Goal: Task Accomplishment & Management: Manage account settings

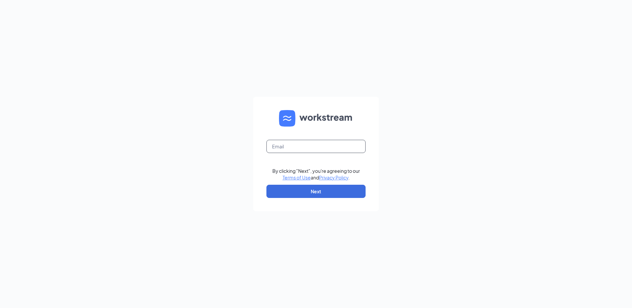
click at [296, 151] on input "text" at bounding box center [315, 146] width 99 height 13
type input "[EMAIL_ADDRESS][DOMAIN_NAME]"
click at [300, 191] on button "Next" at bounding box center [315, 191] width 99 height 13
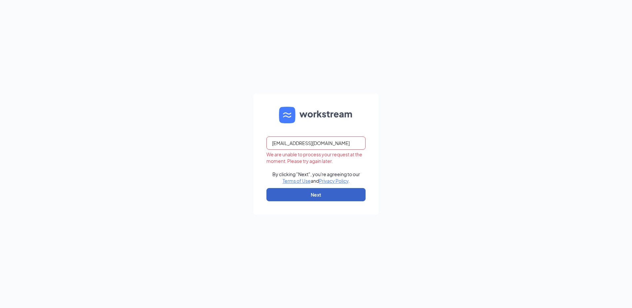
click at [314, 193] on button "Next" at bounding box center [315, 194] width 99 height 13
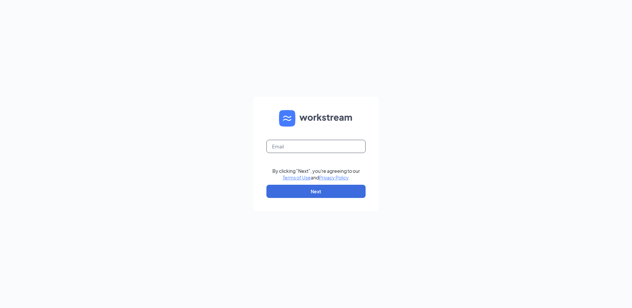
click at [298, 146] on input "text" at bounding box center [315, 146] width 99 height 13
type input "[EMAIL_ADDRESS][DOMAIN_NAME]"
click at [312, 187] on button "Next" at bounding box center [315, 191] width 99 height 13
click at [297, 143] on input "text" at bounding box center [315, 146] width 99 height 13
type input "[EMAIL_ADDRESS][DOMAIN_NAME]"
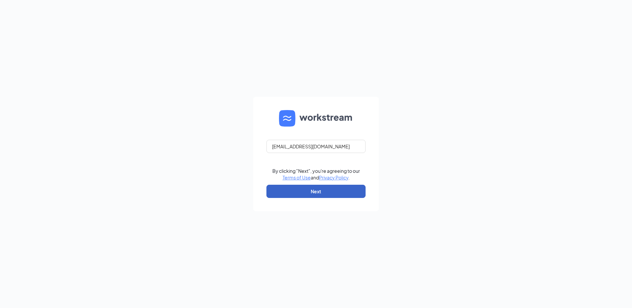
click at [299, 196] on button "Next" at bounding box center [315, 191] width 99 height 13
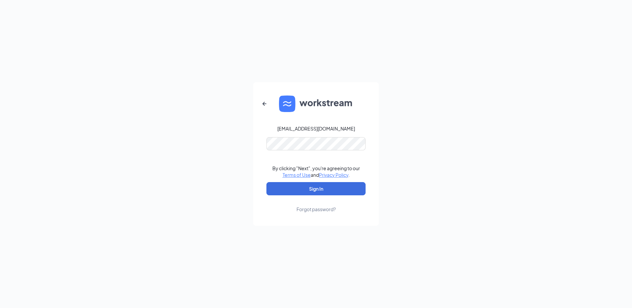
click at [282, 136] on form "[EMAIL_ADDRESS][DOMAIN_NAME] By clicking "Next", you're agreeing to our Terms o…" at bounding box center [316, 153] width 126 height 143
click at [301, 185] on button "Sign In" at bounding box center [315, 188] width 99 height 13
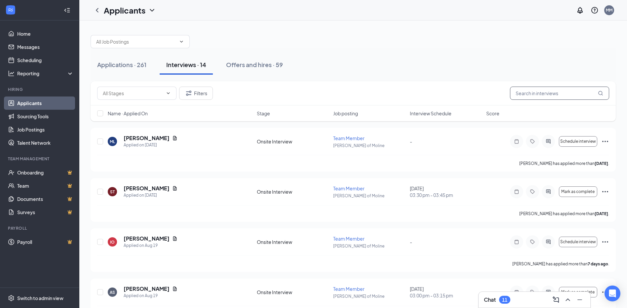
click at [538, 96] on input "text" at bounding box center [559, 93] width 99 height 13
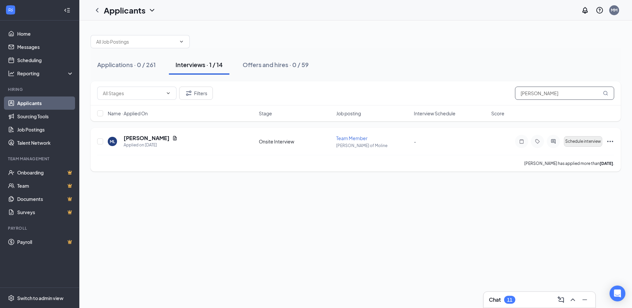
type input "Marisa"
click at [588, 141] on span "Schedule interview" at bounding box center [583, 141] width 36 height 5
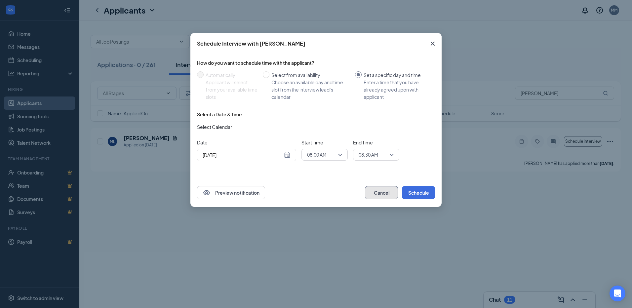
click at [377, 193] on button "Cancel" at bounding box center [381, 192] width 33 height 13
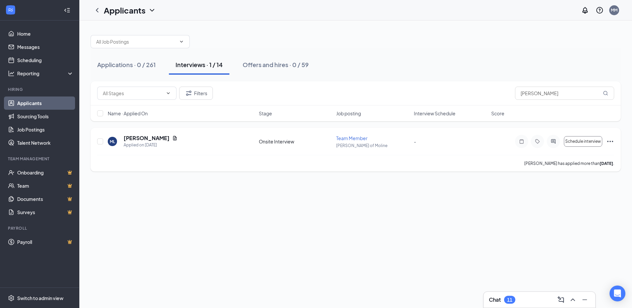
click at [275, 137] on div "ML Marisa Lopez Applied on Aug 22 Onsite Interview Team Member Culver's of Moli…" at bounding box center [355, 145] width 517 height 20
click at [611, 140] on icon "Ellipses" at bounding box center [610, 142] width 8 height 8
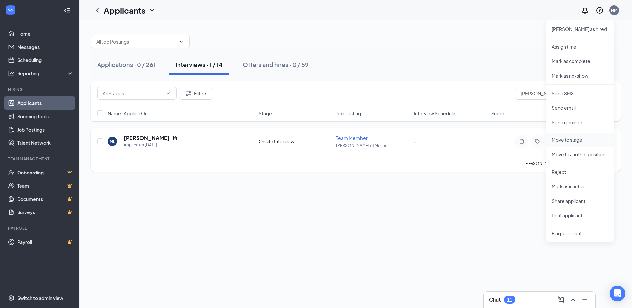
click at [566, 139] on p "Move to stage" at bounding box center [580, 140] width 57 height 7
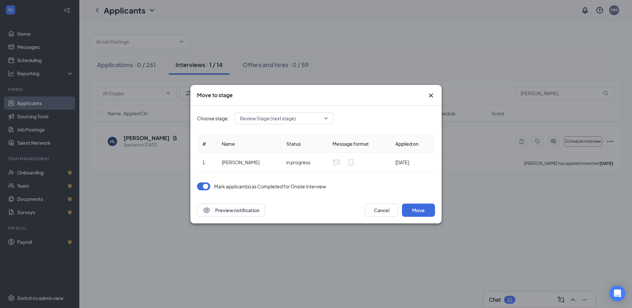
click at [210, 184] on div at bounding box center [205, 187] width 17 height 8
click at [208, 186] on button "button" at bounding box center [203, 187] width 13 height 8
click at [413, 207] on button "Move" at bounding box center [418, 210] width 33 height 13
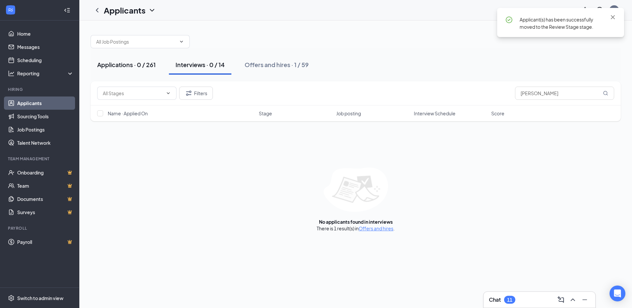
click at [138, 63] on div "Applications · 0 / 261" at bounding box center [126, 65] width 59 height 8
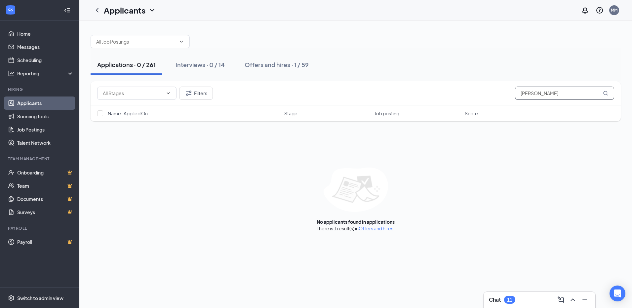
click at [552, 91] on input "Marisa" at bounding box center [564, 93] width 99 height 13
drag, startPoint x: 550, startPoint y: 95, endPoint x: 505, endPoint y: 96, distance: 45.0
click at [505, 96] on div "Filters Marisa" at bounding box center [355, 93] width 517 height 13
type input "Marisa"
click at [248, 65] on div "Offers and hires · 1 / 59" at bounding box center [277, 65] width 64 height 8
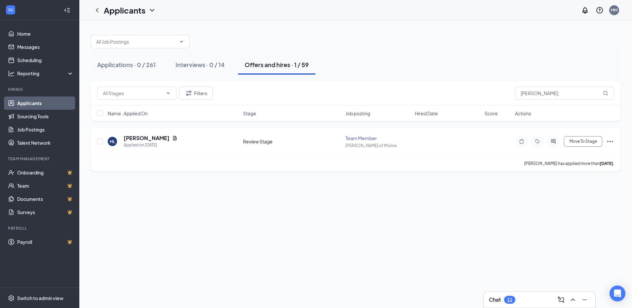
click at [607, 139] on icon "Ellipses" at bounding box center [610, 142] width 8 height 8
click at [575, 220] on p "Move to another position" at bounding box center [575, 219] width 57 height 7
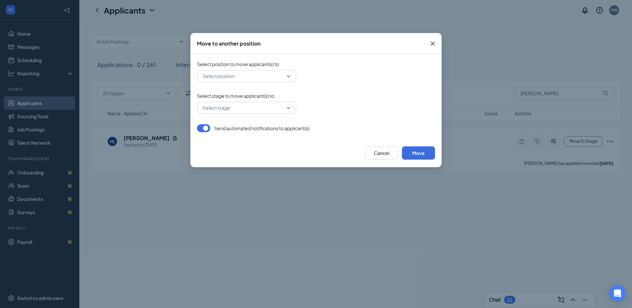
click at [292, 76] on div "Select position" at bounding box center [246, 76] width 99 height 12
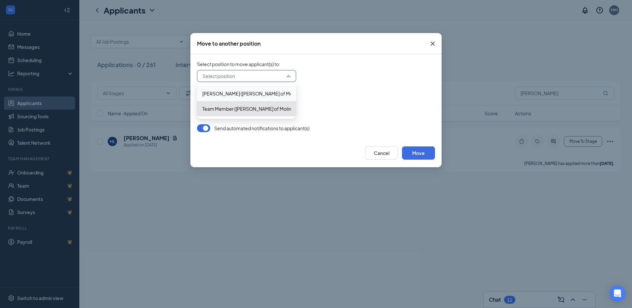
click at [292, 76] on div "Select position" at bounding box center [246, 76] width 99 height 12
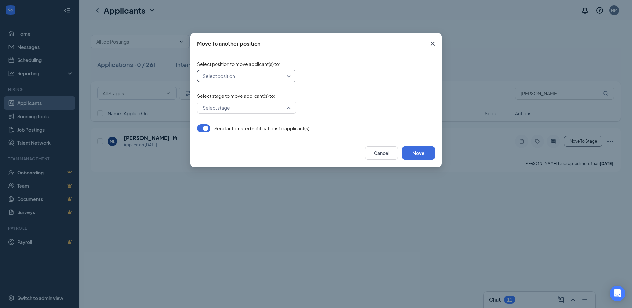
click at [289, 109] on div "Select stage" at bounding box center [246, 108] width 99 height 12
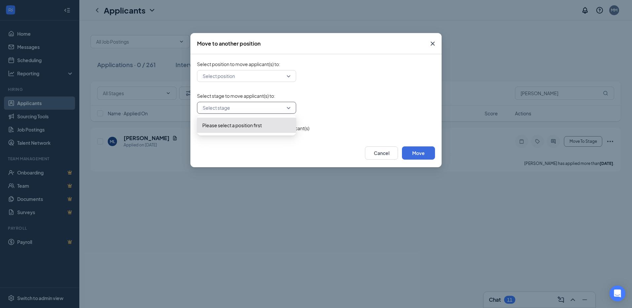
click at [289, 109] on div "Select stage" at bounding box center [246, 108] width 99 height 12
click at [230, 107] on input "search" at bounding box center [244, 107] width 87 height 11
click at [289, 111] on div "Select stage" at bounding box center [246, 108] width 99 height 12
click at [291, 68] on div "Select position to move applicant(s) to : Select position 272844 272845 Porter …" at bounding box center [316, 71] width 238 height 21
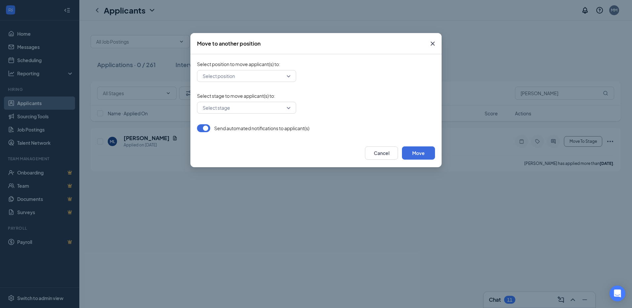
click at [291, 73] on div "Select position" at bounding box center [246, 76] width 99 height 12
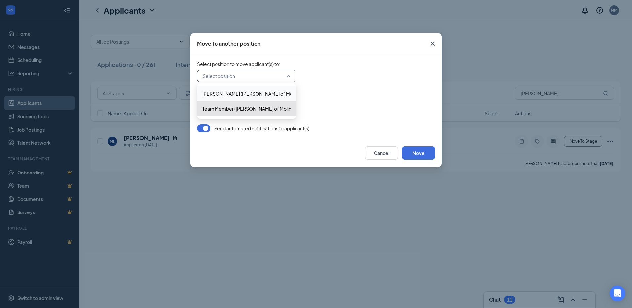
click at [280, 111] on span "Team Member (Culver's of Moline)" at bounding box center [246, 108] width 89 height 7
click at [248, 110] on span "Team Member (Culver's of Moline)" at bounding box center [248, 108] width 93 height 7
click at [251, 196] on div "Move to another position Select position to move applicant(s) to : Select posit…" at bounding box center [316, 154] width 632 height 308
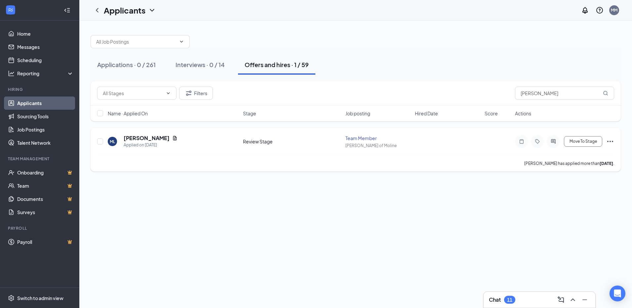
click at [612, 141] on icon "Ellipses" at bounding box center [610, 142] width 8 height 8
click at [524, 257] on div "Applications · 0 / 261 Interviews · 0 / 14 Offers and hires · 1 / 59 Filters Ma…" at bounding box center [355, 164] width 553 height 288
click at [609, 143] on icon "Ellipses" at bounding box center [610, 142] width 8 height 8
click at [497, 200] on div "Applications · 0 / 261 Interviews · 0 / 14 Offers and hires · 1 / 59 Filters Ma…" at bounding box center [355, 164] width 553 height 288
click at [583, 144] on button "Move To Stage" at bounding box center [583, 141] width 38 height 11
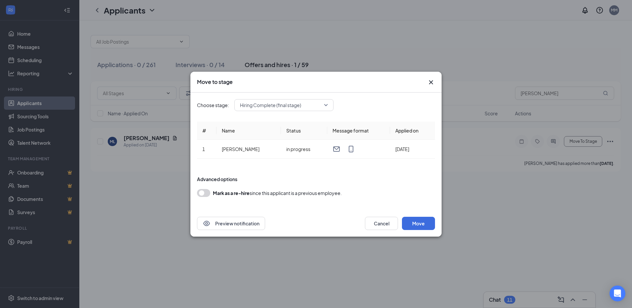
click at [324, 104] on span "Hiring Complete (final stage)" at bounding box center [284, 105] width 88 height 10
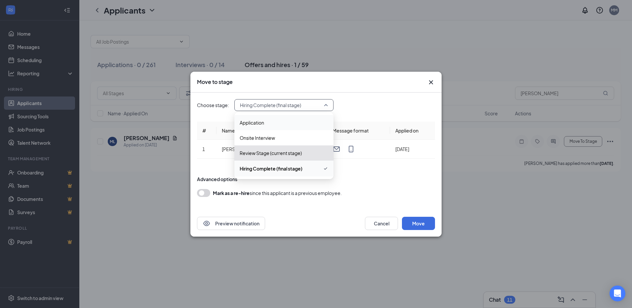
click at [256, 123] on span "Application" at bounding box center [252, 122] width 24 height 7
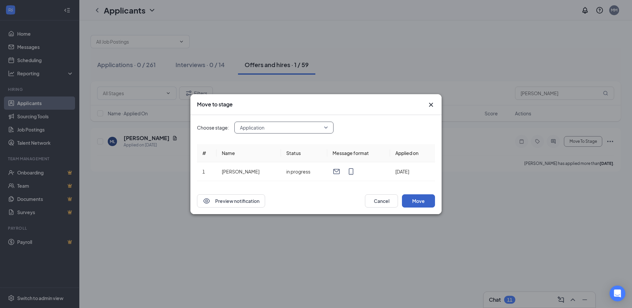
click at [410, 198] on button "Move" at bounding box center [418, 200] width 33 height 13
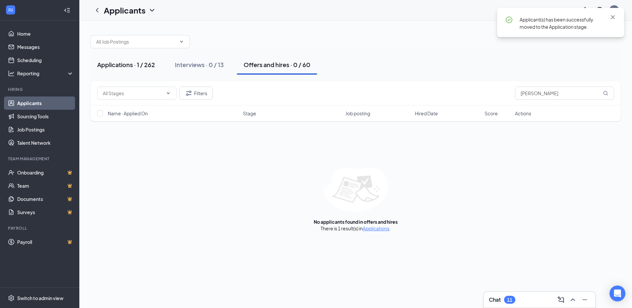
click at [112, 66] on div "Applications · 1 / 262" at bounding box center [126, 65] width 58 height 8
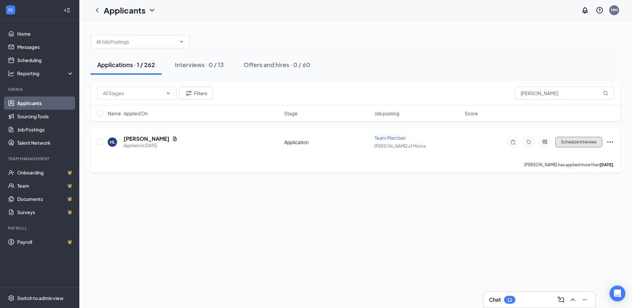
click at [571, 145] on button "Schedule Interview" at bounding box center [578, 142] width 47 height 11
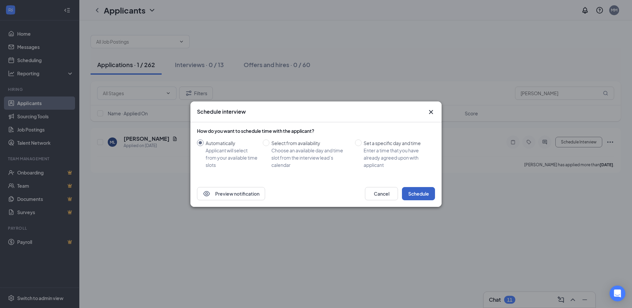
click at [418, 189] on button "Schedule" at bounding box center [418, 193] width 33 height 13
